Goal: Navigation & Orientation: Find specific page/section

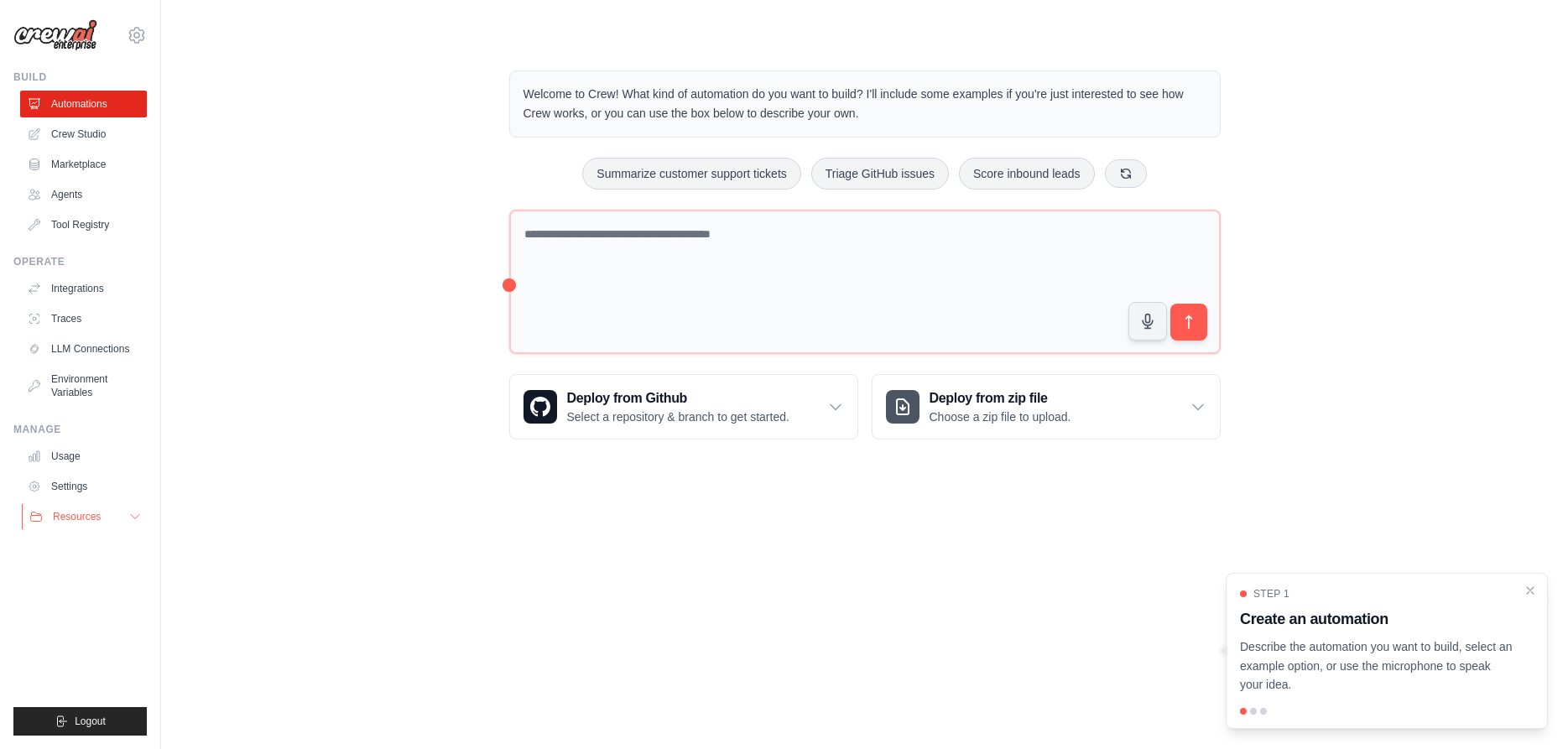
click at [142, 513] on button "Resources" at bounding box center [85, 516] width 126 height 27
drag, startPoint x: 142, startPoint y: 513, endPoint x: 129, endPoint y: 510, distance: 13.3
click at [141, 513] on button "Resources" at bounding box center [85, 516] width 126 height 27
click at [102, 166] on link "Marketplace" at bounding box center [85, 164] width 126 height 27
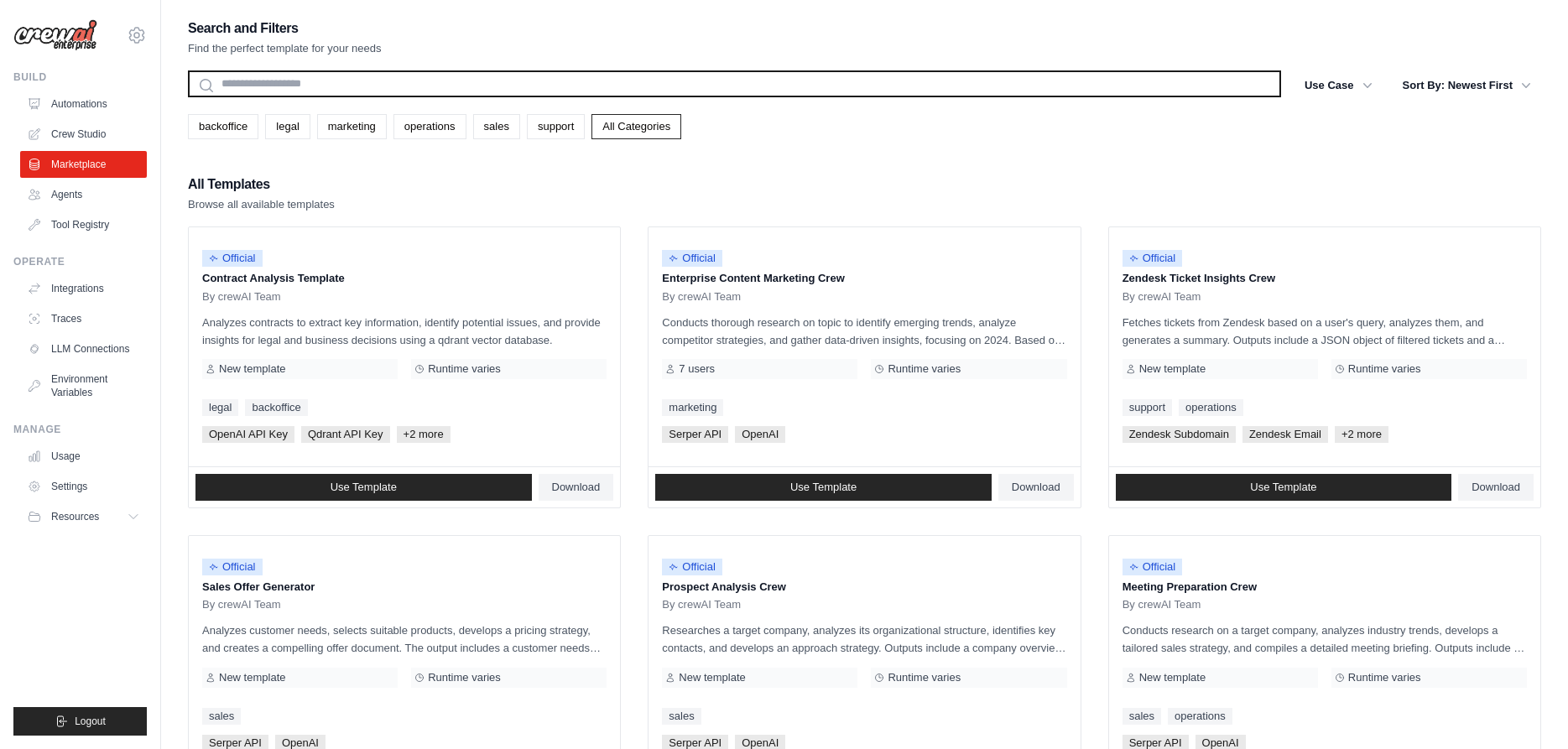
click at [286, 87] on input "text" at bounding box center [734, 83] width 1093 height 27
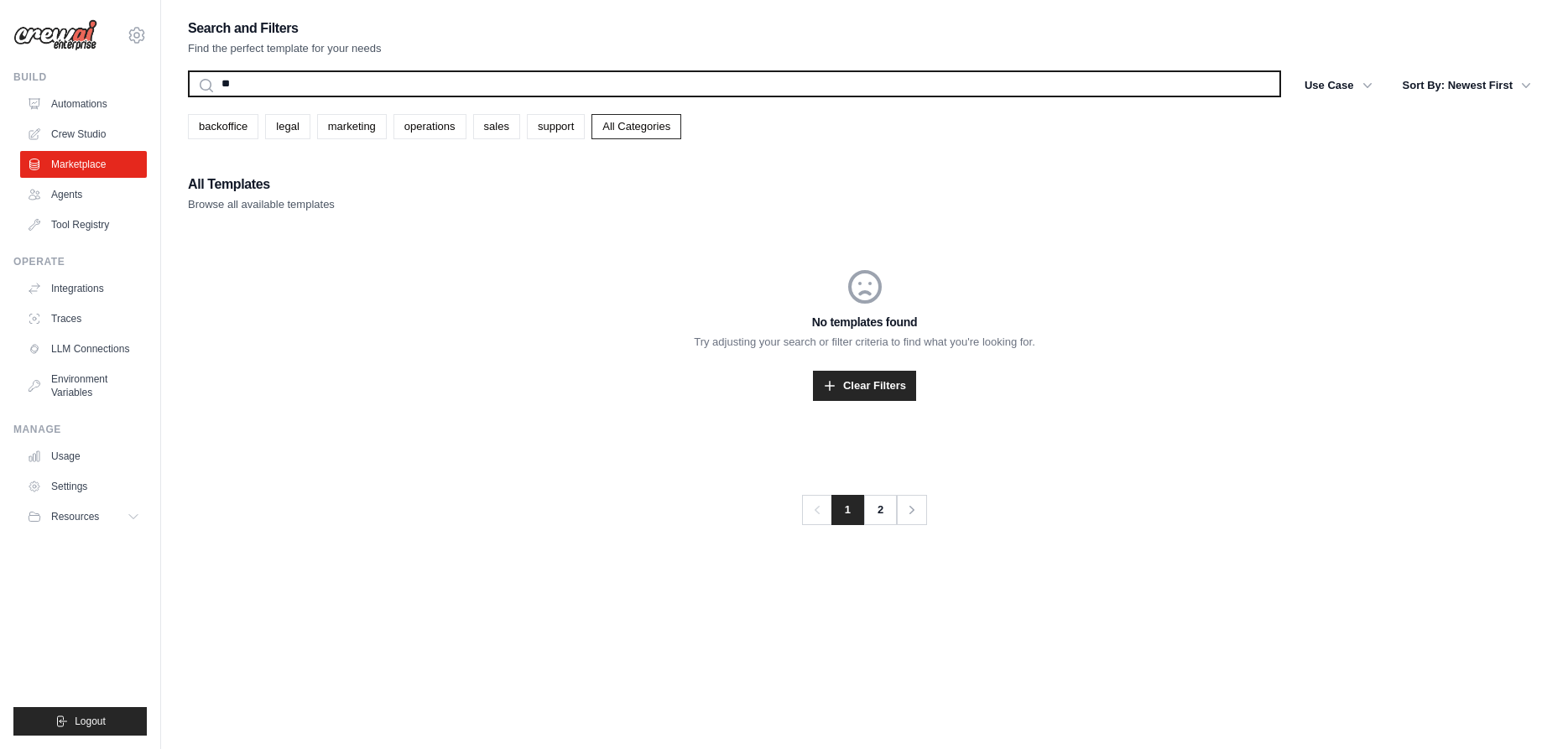
type input "*"
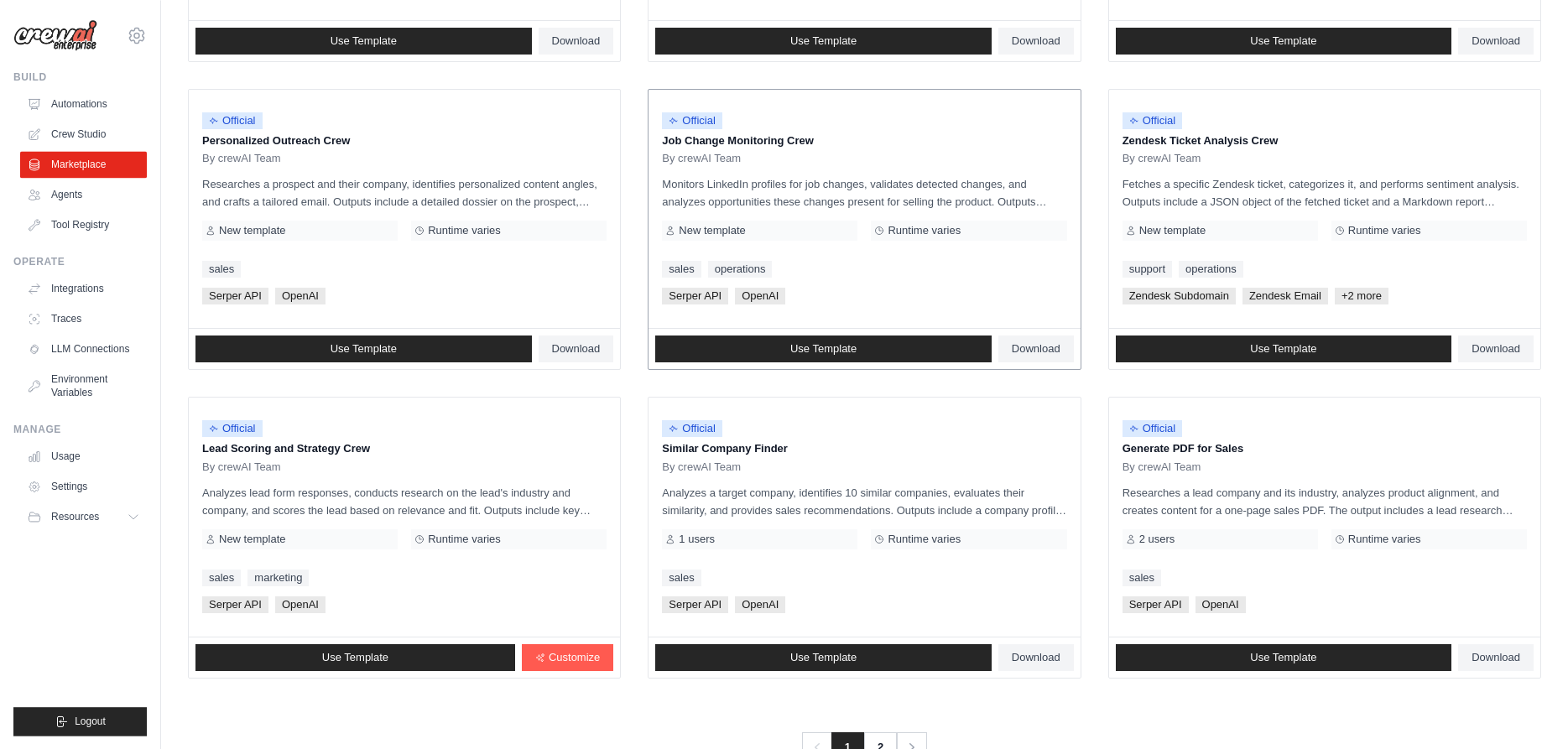
scroll to position [805, 0]
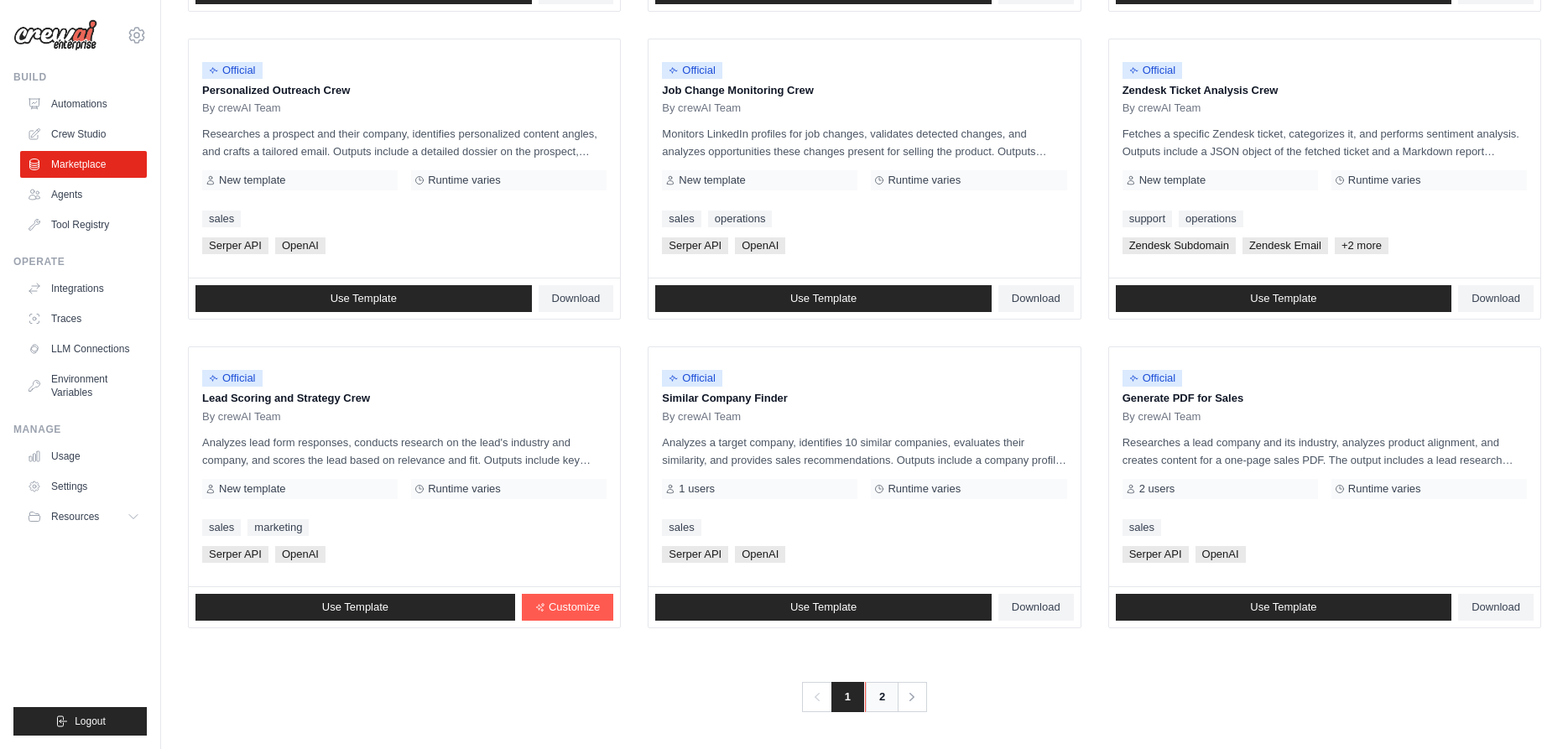
click at [884, 695] on link "2" at bounding box center [882, 697] width 34 height 31
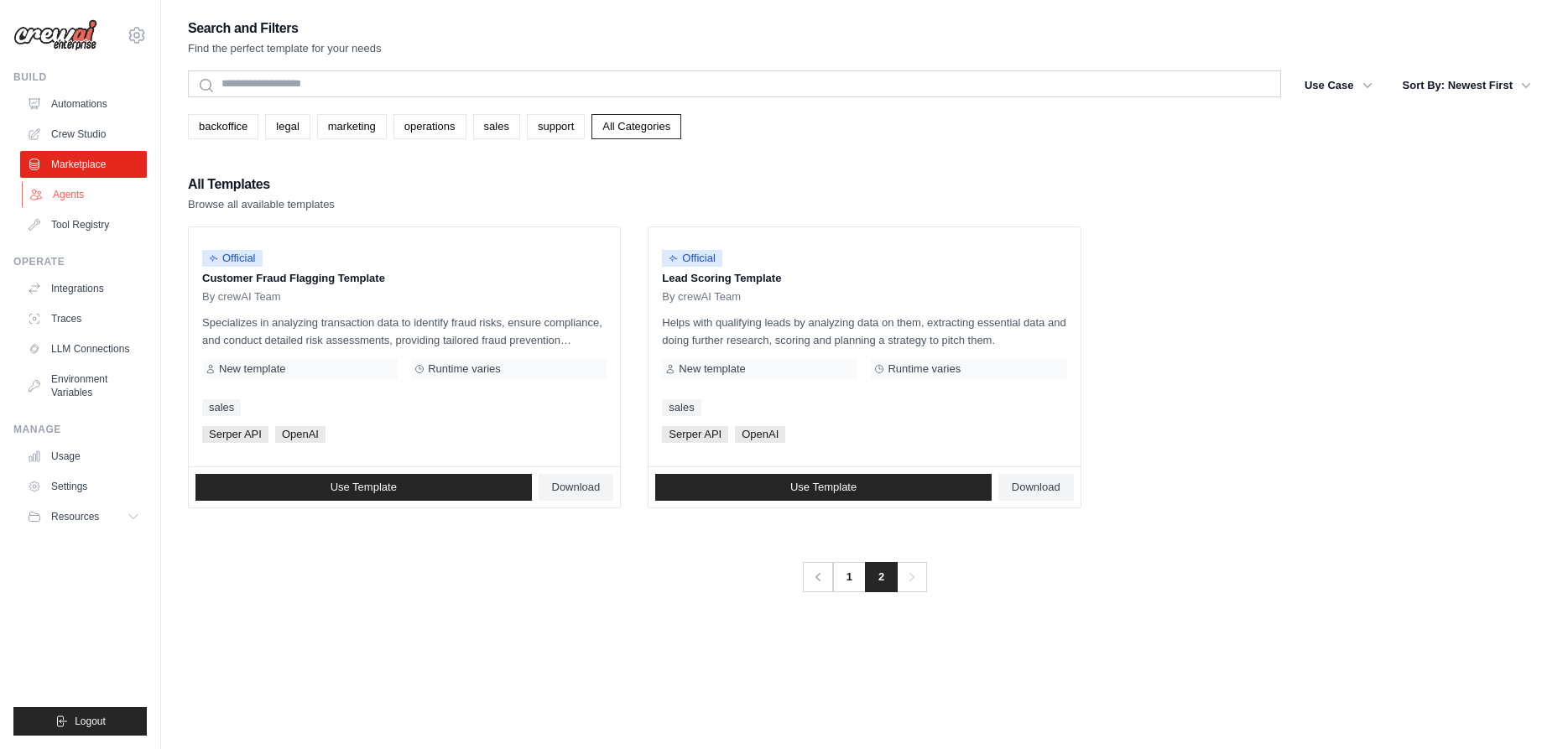
click at [67, 187] on link "Agents" at bounding box center [85, 194] width 126 height 27
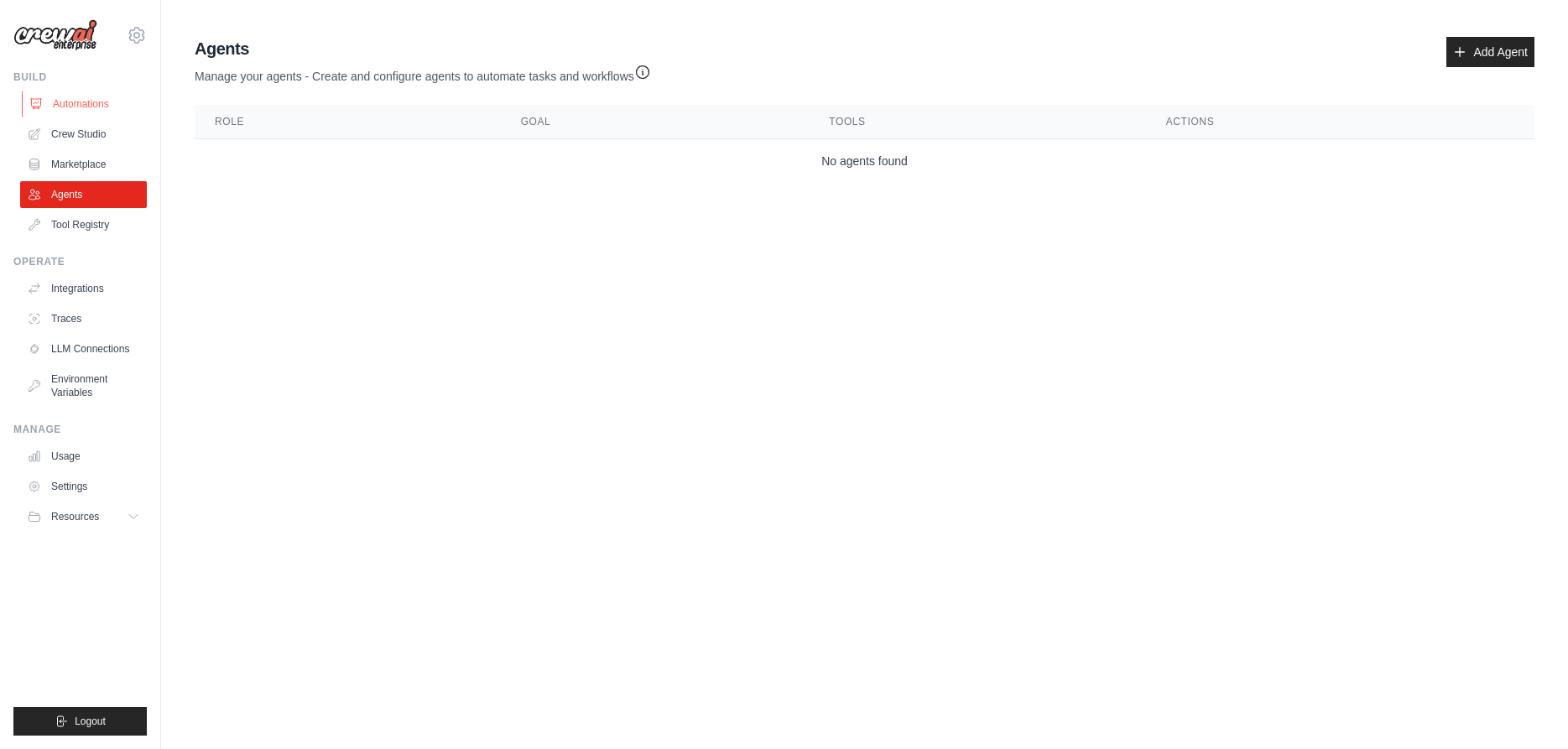
click at [72, 101] on link "Automations" at bounding box center [85, 104] width 126 height 27
